Goal: Task Accomplishment & Management: Manage account settings

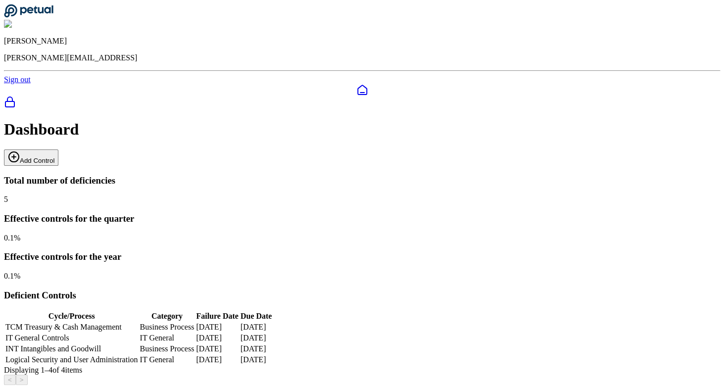
click at [31, 80] on link "Sign out" at bounding box center [17, 79] width 27 height 8
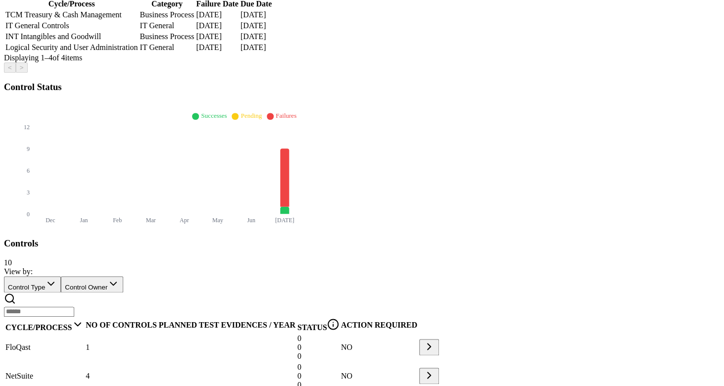
scroll to position [314, 0]
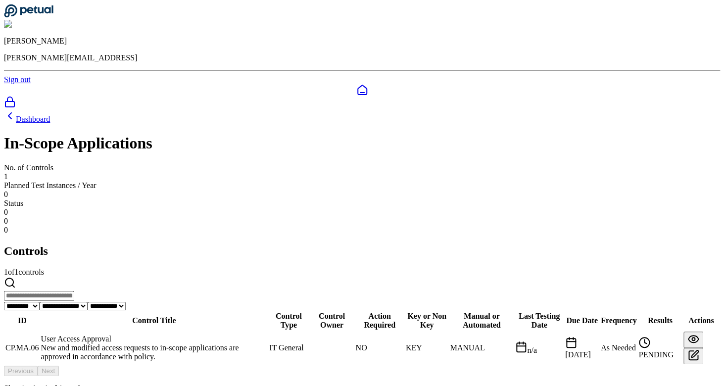
click at [168, 334] on div "User Access Approval" at bounding box center [154, 338] width 227 height 9
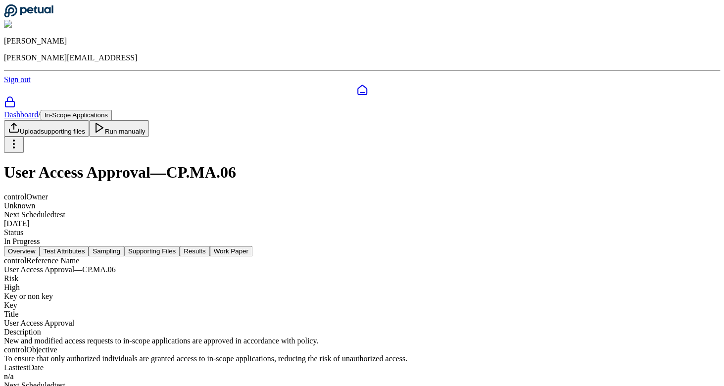
click at [89, 246] on button "Test Attributes" at bounding box center [64, 251] width 49 height 10
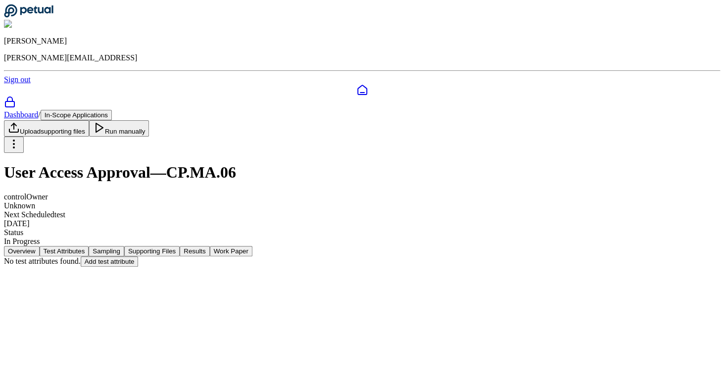
click at [124, 246] on button "Sampling" at bounding box center [107, 251] width 36 height 10
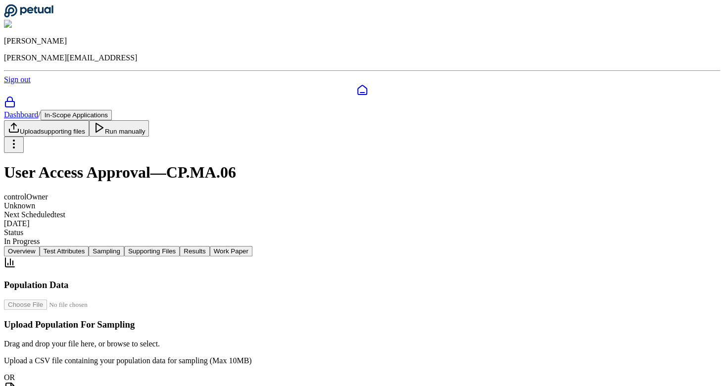
click at [180, 246] on button "Supporting Files" at bounding box center [151, 251] width 55 height 10
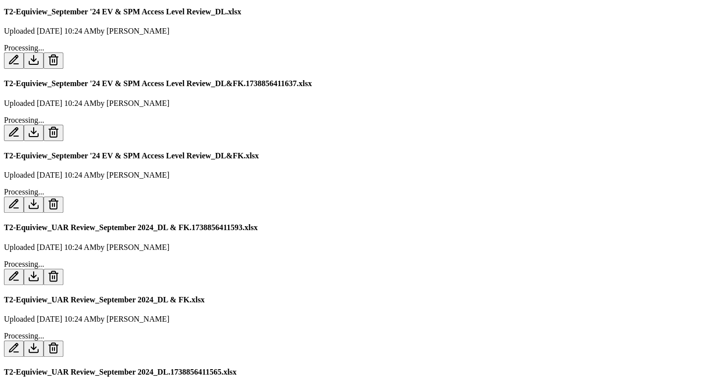
scroll to position [3203, 0]
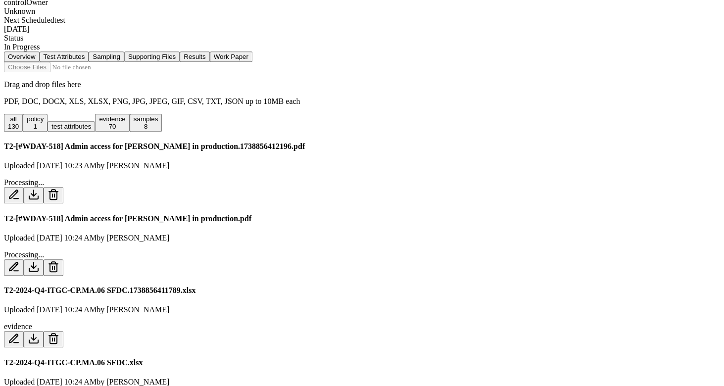
scroll to position [0, 0]
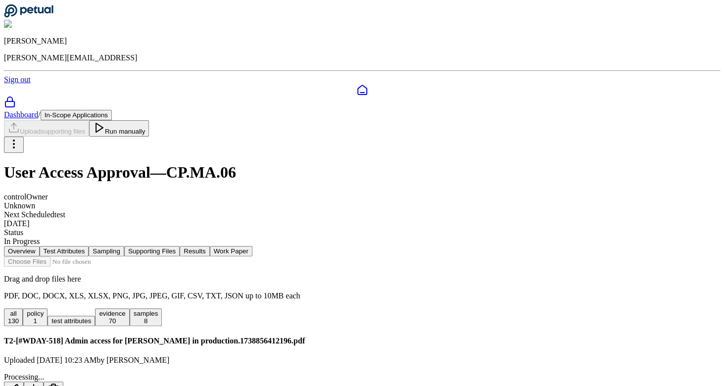
click at [116, 256] on input "file" at bounding box center [60, 261] width 112 height 10
type input "**********"
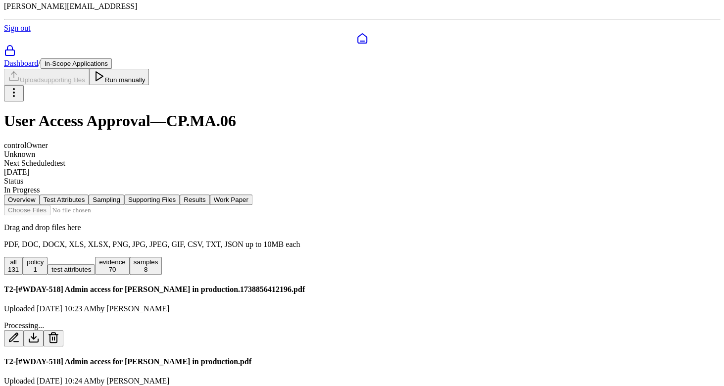
scroll to position [55, 0]
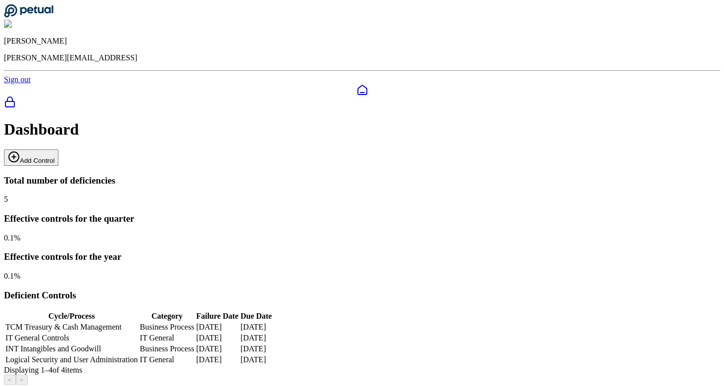
click at [31, 76] on link "Sign out" at bounding box center [17, 79] width 27 height 8
